Goal: Task Accomplishment & Management: Use online tool/utility

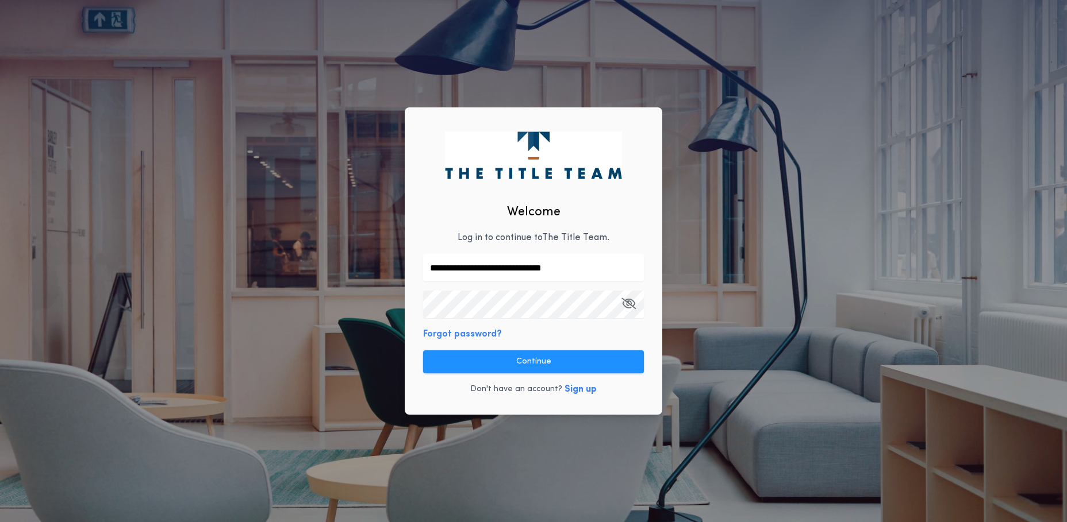
click at [631, 304] on icon "button" at bounding box center [628, 303] width 14 height 1
click at [538, 362] on button "Continue" at bounding box center [533, 362] width 221 height 23
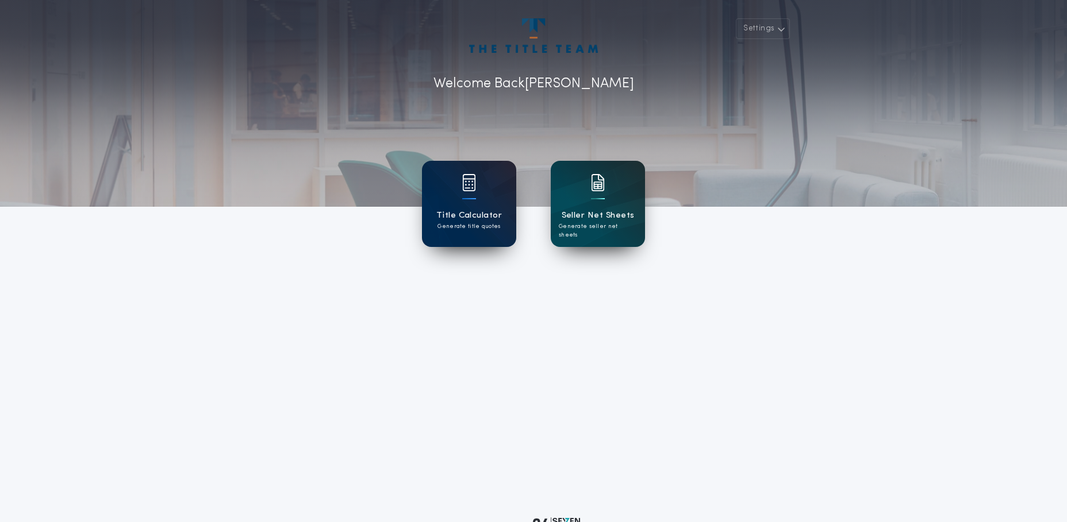
click at [470, 222] on p "Generate title quotes" at bounding box center [468, 226] width 63 height 9
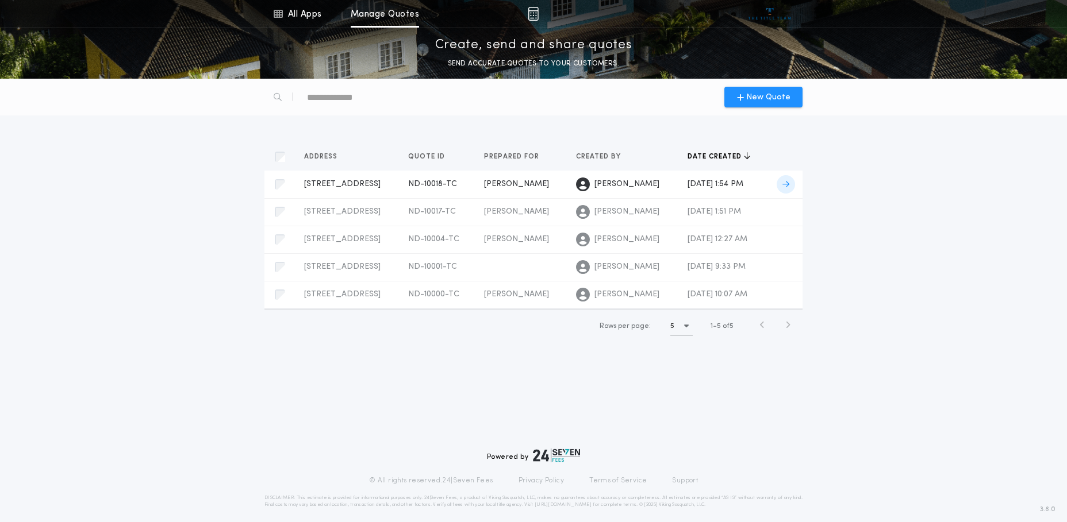
click at [343, 181] on span "[STREET_ADDRESS]" at bounding box center [342, 184] width 76 height 9
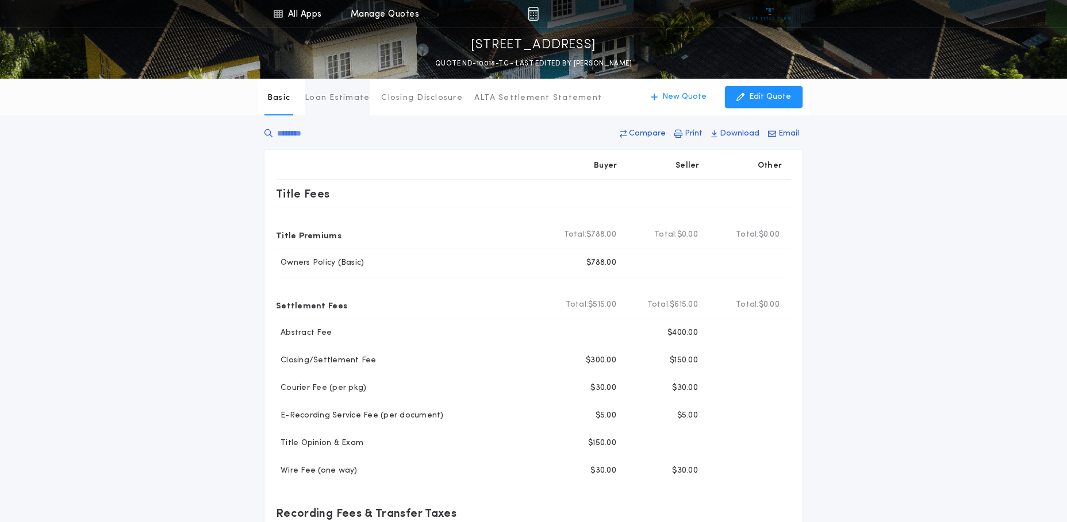
click at [350, 96] on p "Loan Estimate" at bounding box center [337, 98] width 65 height 11
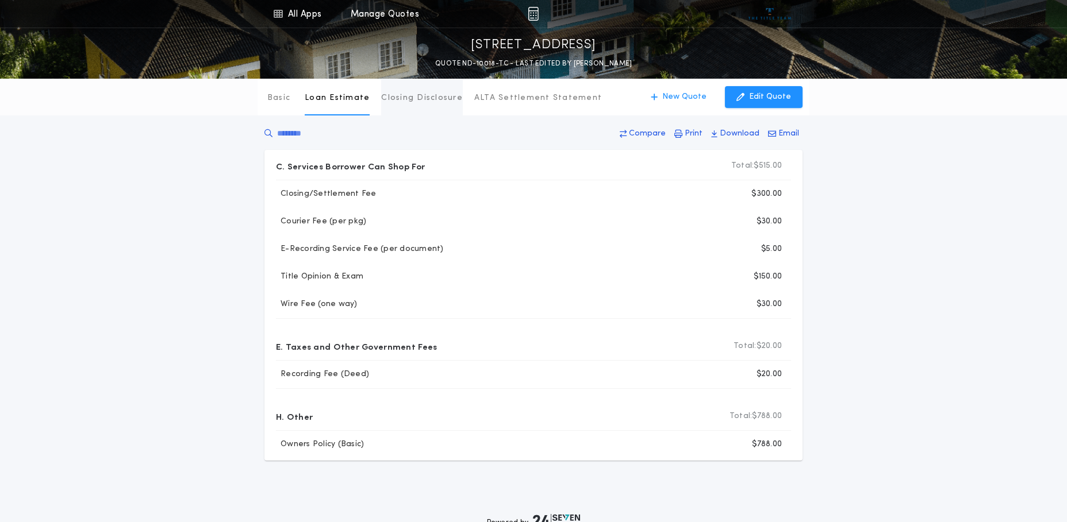
click at [416, 99] on p "Closing Disclosure" at bounding box center [422, 98] width 82 height 11
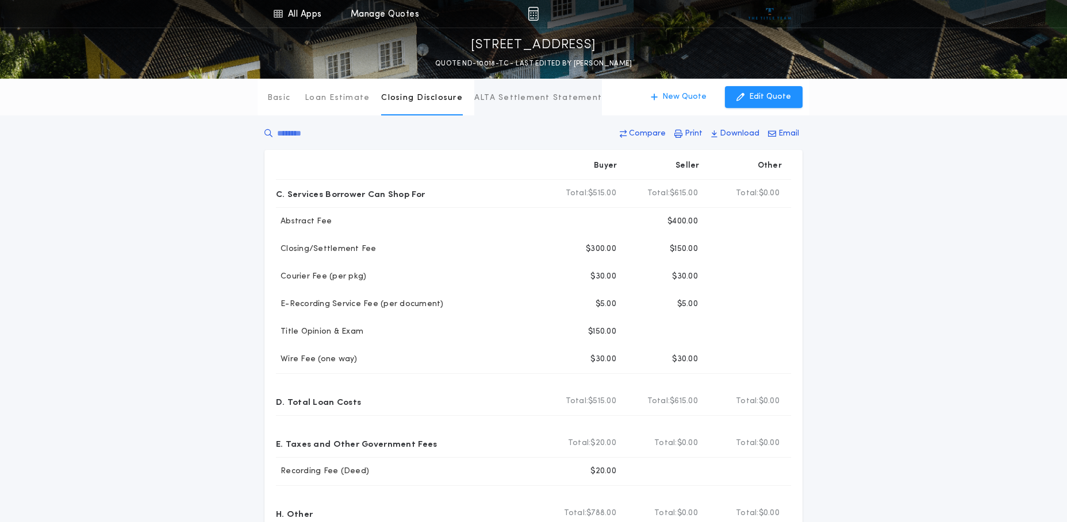
click at [494, 99] on p "ALTA Settlement Statement" at bounding box center [538, 98] width 128 height 11
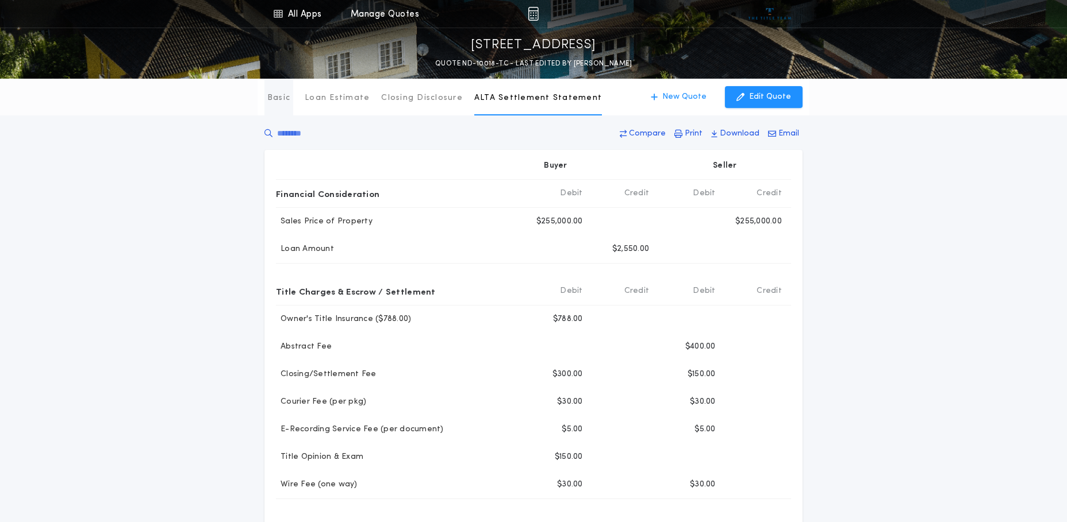
click at [279, 100] on p "Basic" at bounding box center [278, 98] width 23 height 11
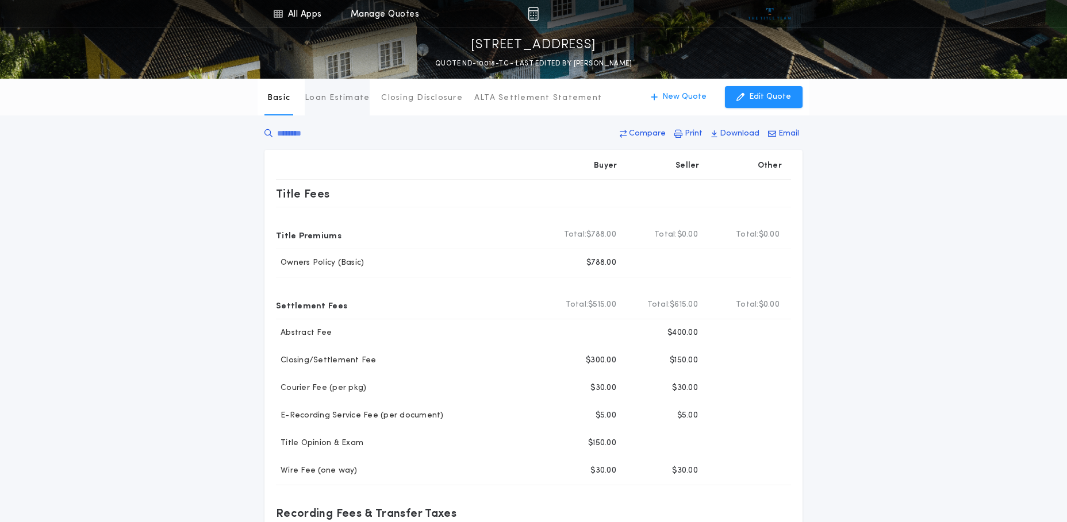
click at [332, 101] on p "Loan Estimate" at bounding box center [337, 98] width 65 height 11
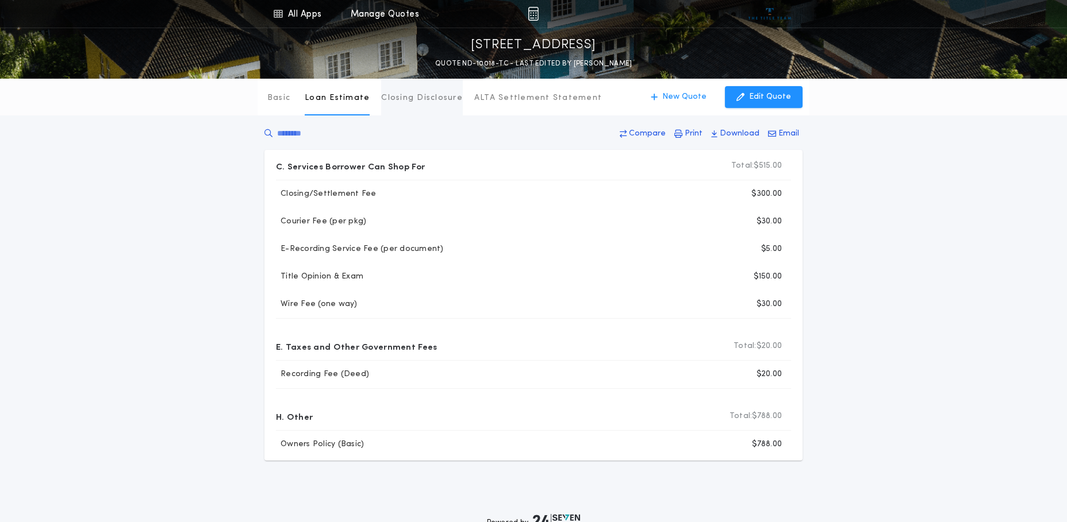
click at [399, 101] on p "Closing Disclosure" at bounding box center [422, 98] width 82 height 11
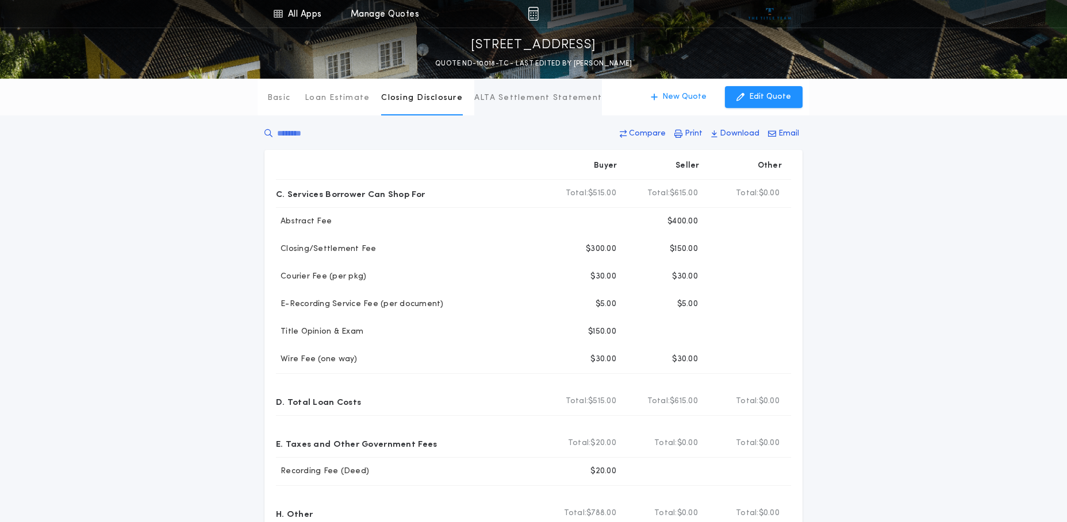
click at [498, 101] on p "ALTA Settlement Statement" at bounding box center [538, 98] width 128 height 11
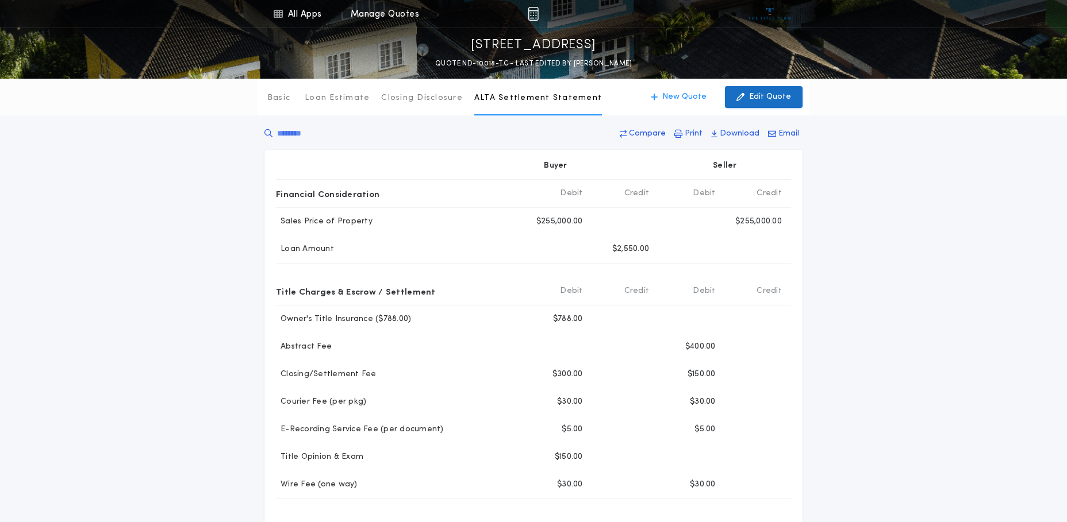
click at [778, 97] on p "Edit Quote" at bounding box center [770, 96] width 42 height 11
